Goal: Information Seeking & Learning: Learn about a topic

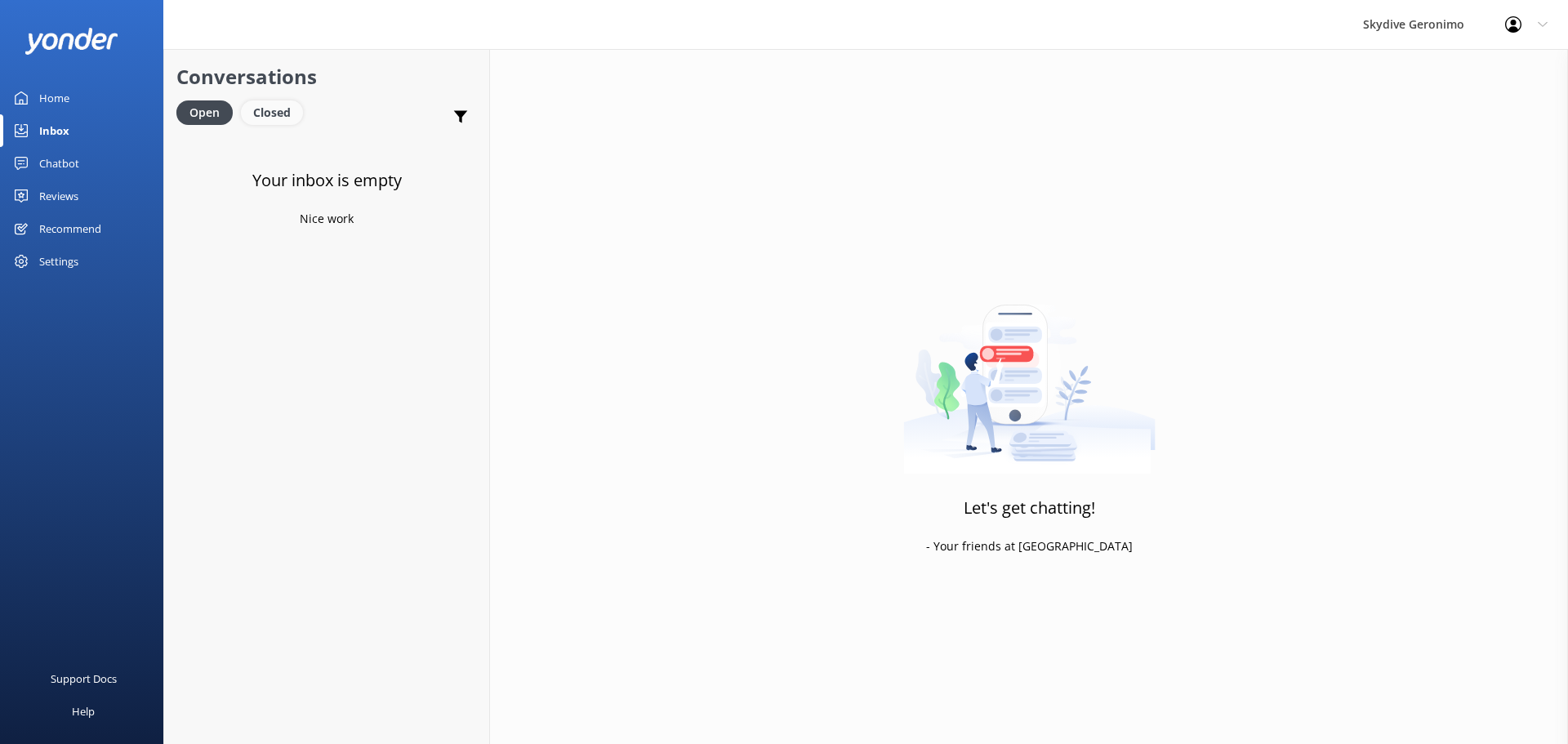
click at [278, 110] on div "Closed" at bounding box center [272, 112] width 62 height 24
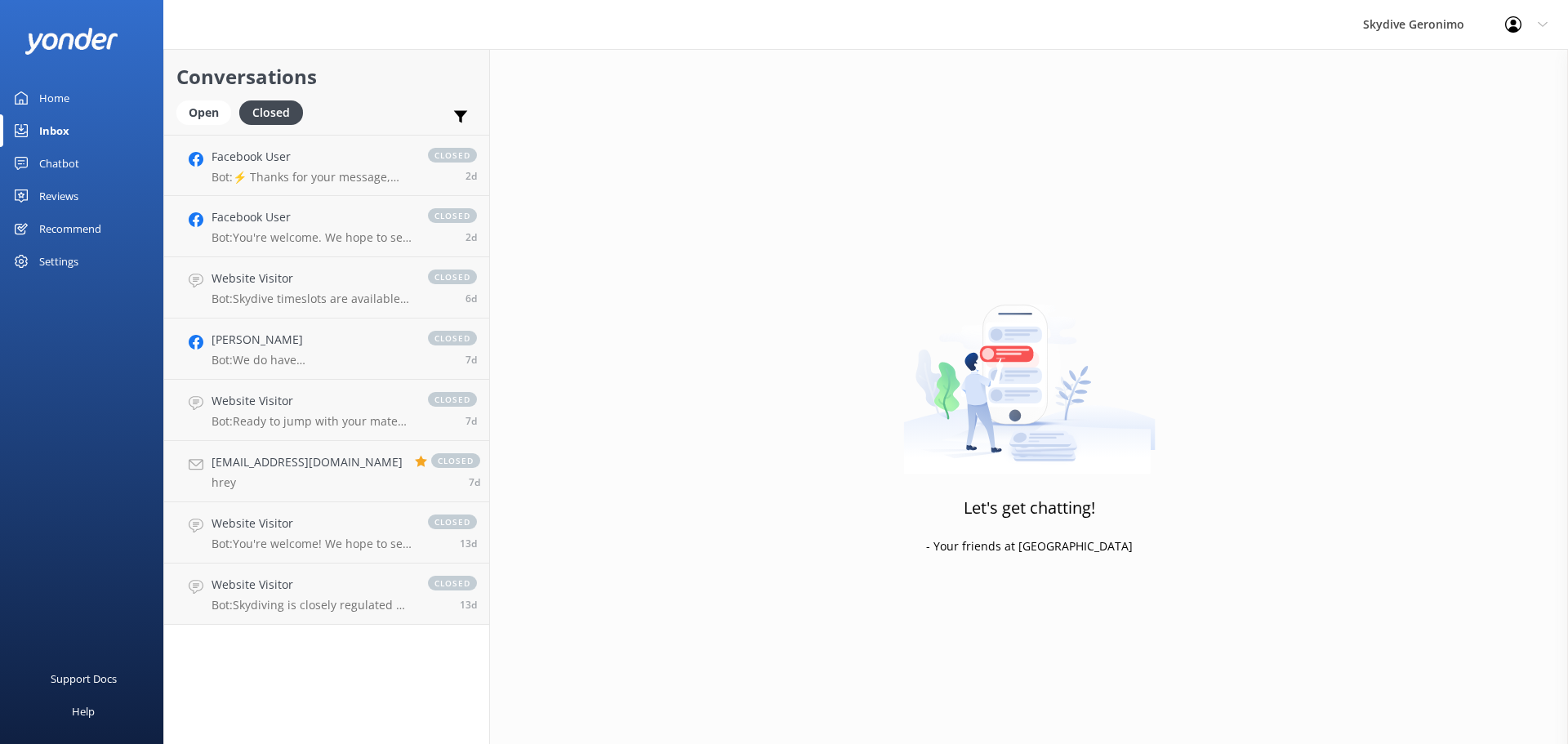
click at [65, 91] on div "Home" at bounding box center [53, 98] width 30 height 33
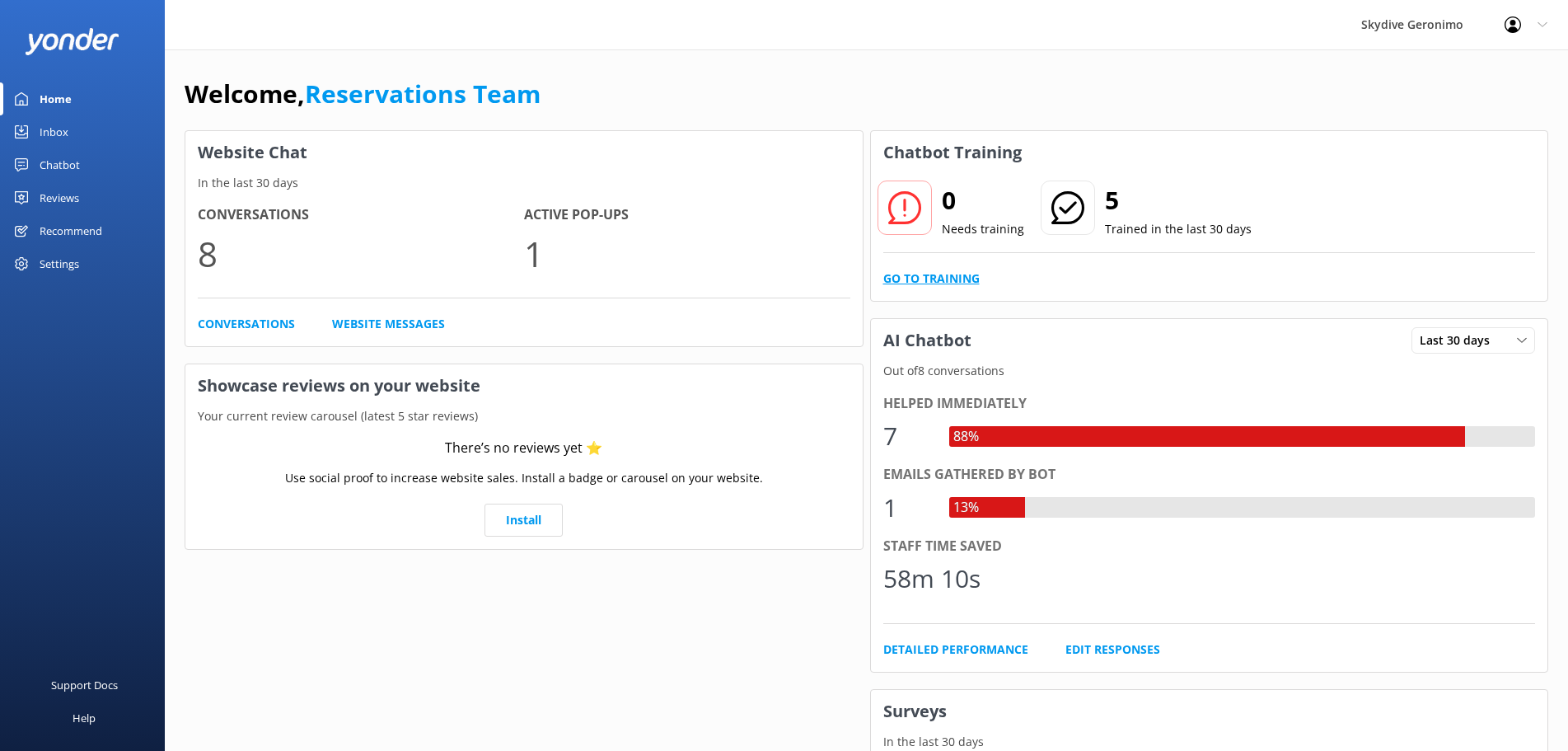
click at [934, 280] on link "Go to Training" at bounding box center [931, 279] width 97 height 18
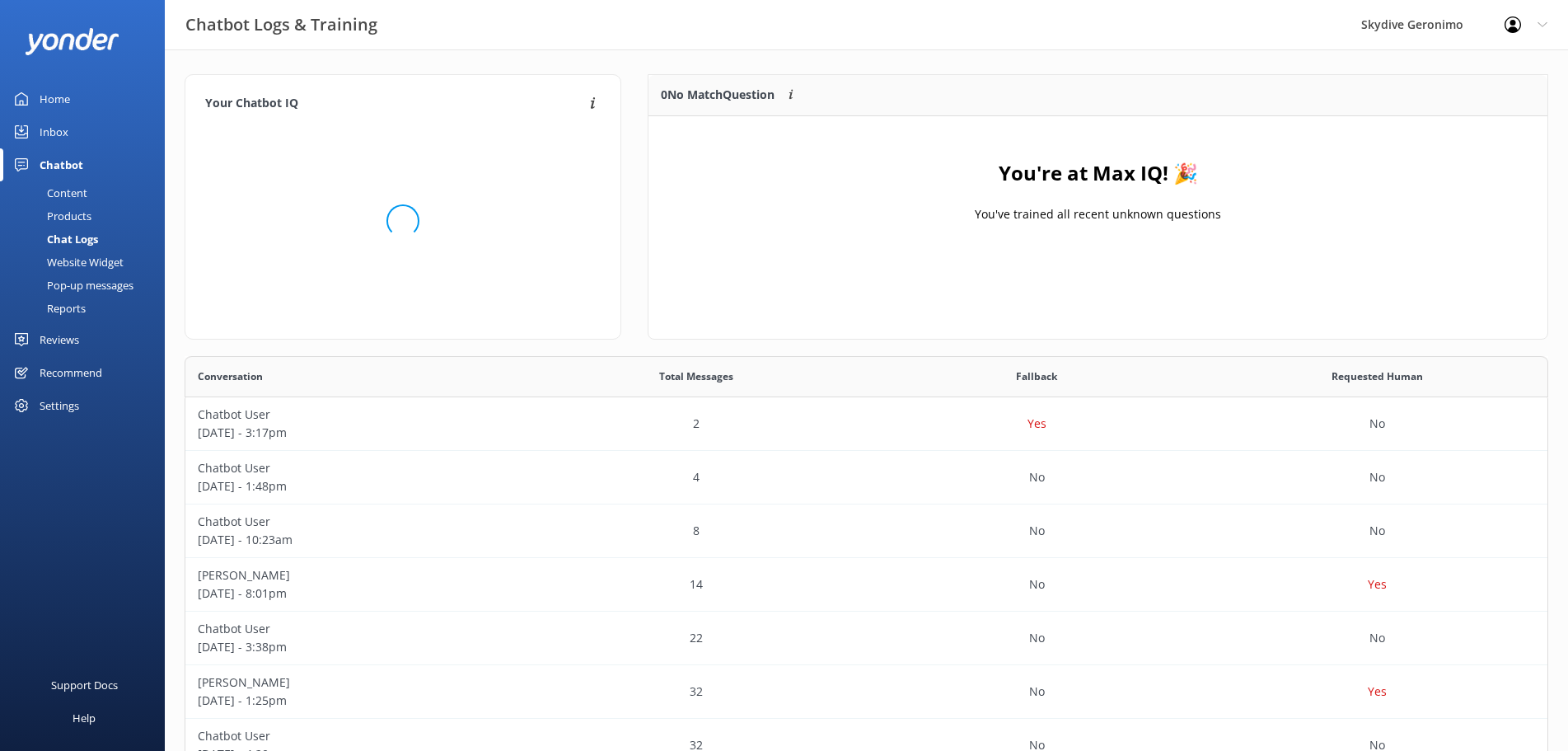
scroll to position [457, 1350]
